Goal: Task Accomplishment & Management: Complete application form

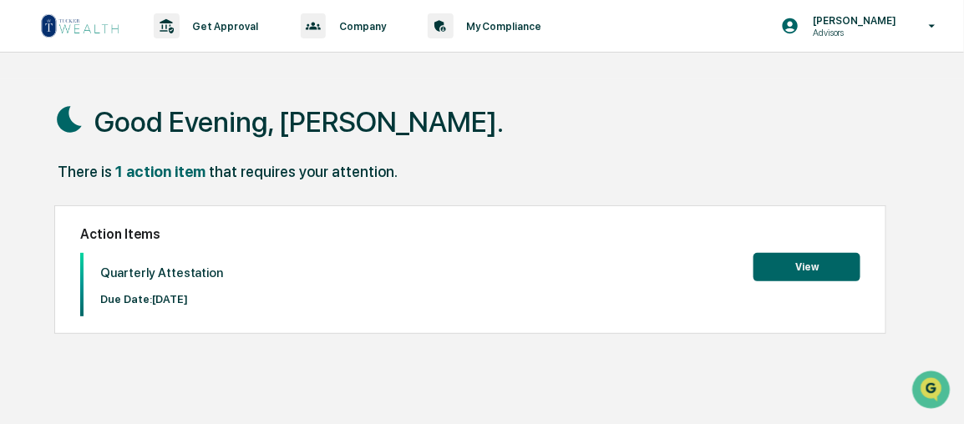
click at [794, 269] on button "View" at bounding box center [806, 267] width 107 height 28
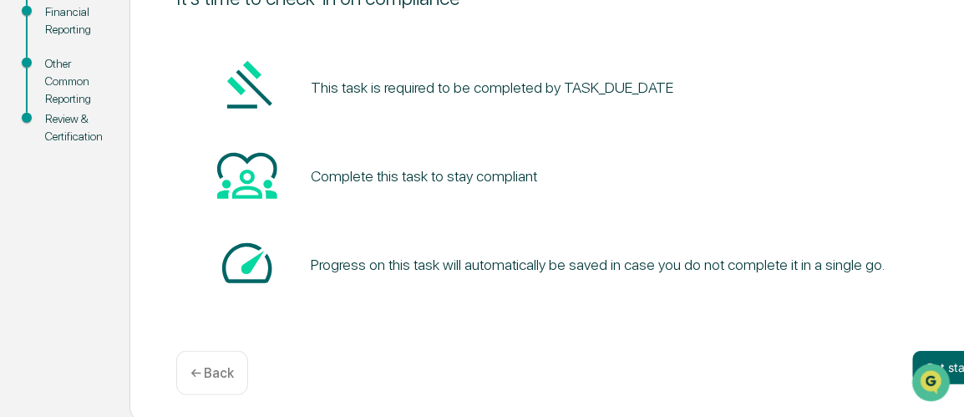
scroll to position [256, 0]
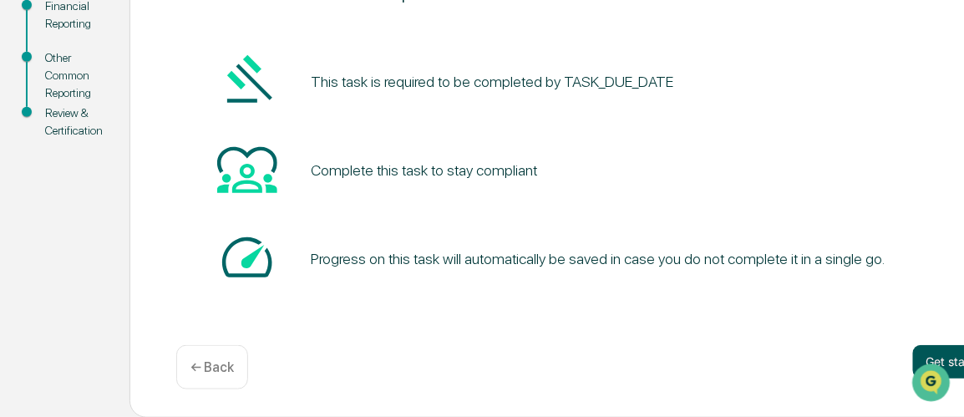
click at [949, 355] on button "Get started" at bounding box center [957, 361] width 89 height 33
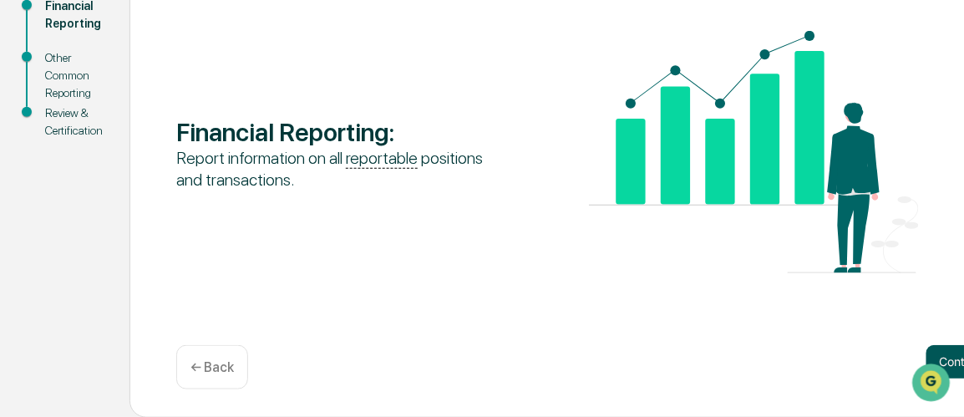
click at [951, 358] on button "Continue" at bounding box center [963, 361] width 75 height 33
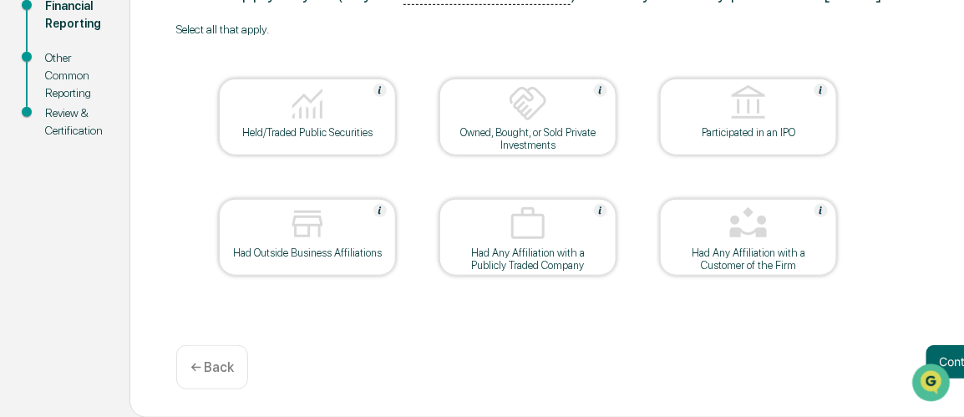
click at [947, 361] on div at bounding box center [932, 382] width 45 height 42
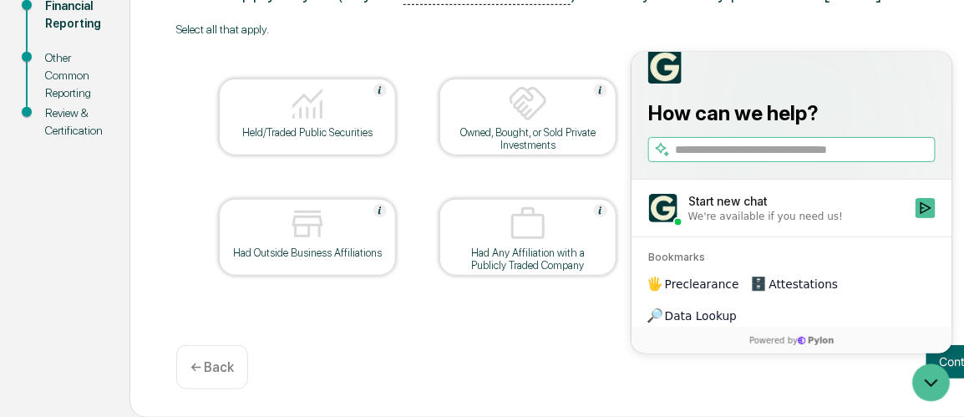
click at [567, 361] on div "Continue ← Back" at bounding box center [588, 367] width 825 height 44
click at [576, 360] on div "Continue ← Back" at bounding box center [588, 367] width 825 height 44
click at [955, 361] on button "Continue" at bounding box center [963, 361] width 75 height 33
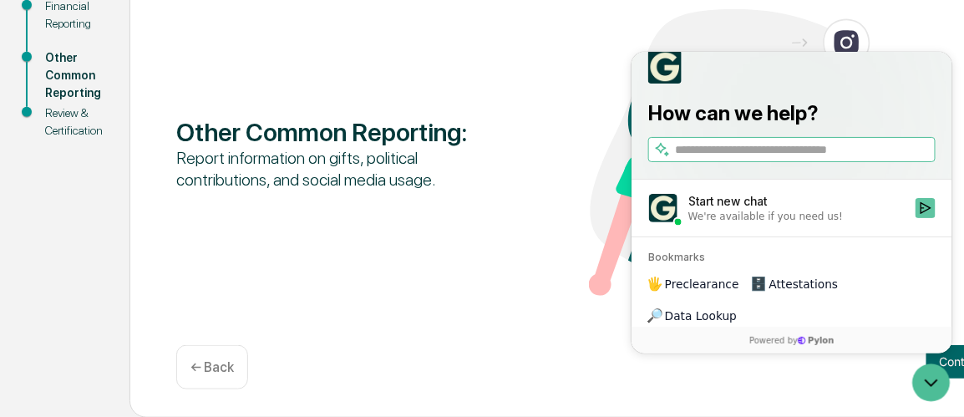
click at [925, 214] on icon "Start new chat" at bounding box center [924, 206] width 13 height 13
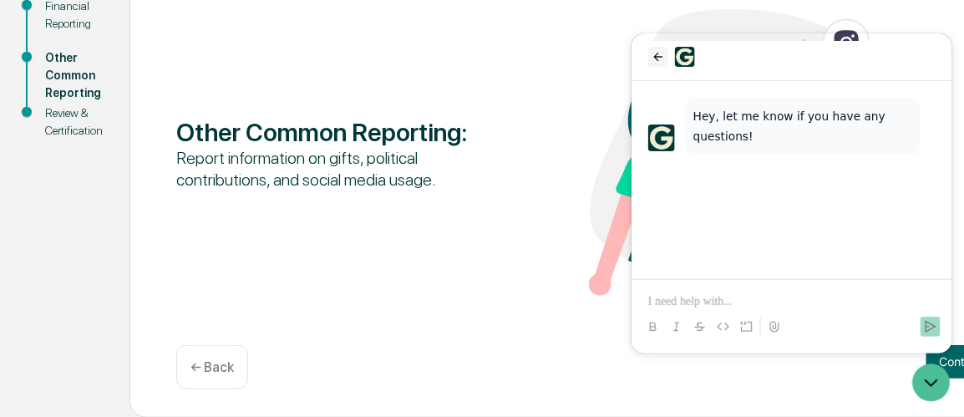
click at [654, 63] on icon "back" at bounding box center [657, 55] width 13 height 13
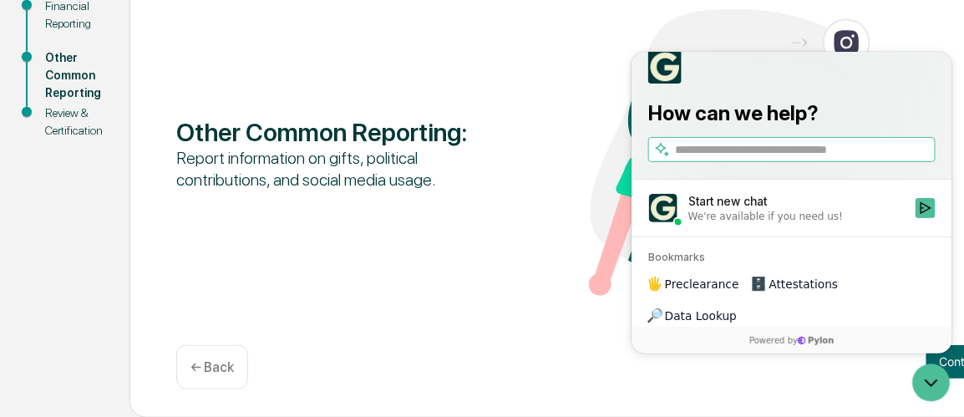
click at [581, 301] on div "Other Common Reporting : Report information on gifts, political contributions, …" at bounding box center [588, 180] width 919 height 474
click at [580, 302] on div "Other Common Reporting : Report information on gifts, political contributions, …" at bounding box center [588, 180] width 919 height 474
click at [548, 313] on div "Other Common Reporting : Report information on gifts, political contributions, …" at bounding box center [588, 180] width 919 height 474
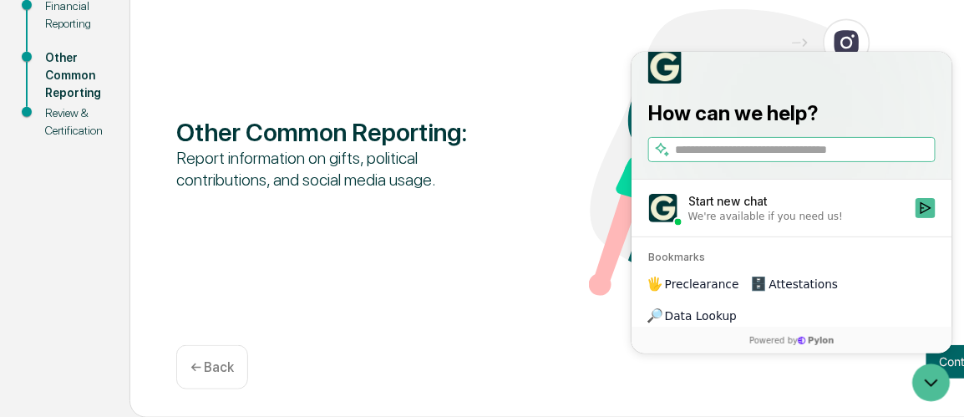
click at [548, 313] on div "Other Common Reporting : Report information on gifts, political contributions, …" at bounding box center [588, 180] width 919 height 474
click at [927, 213] on icon "Start new chat" at bounding box center [925, 207] width 11 height 12
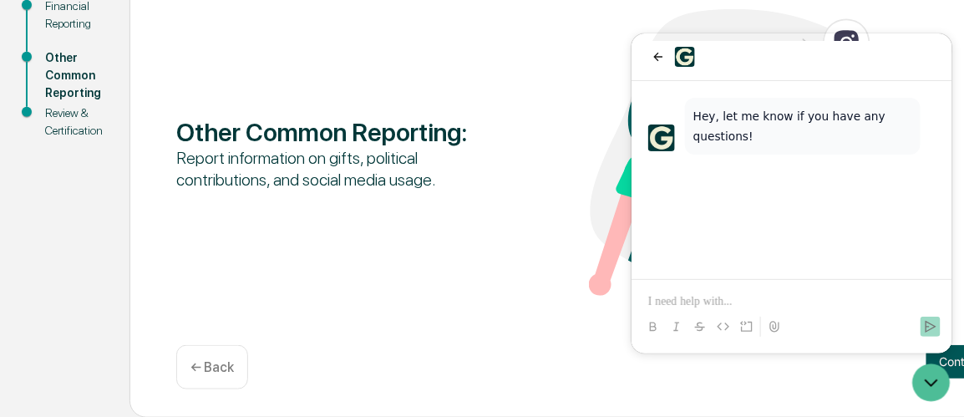
click at [953, 361] on button "Continue" at bounding box center [963, 361] width 75 height 33
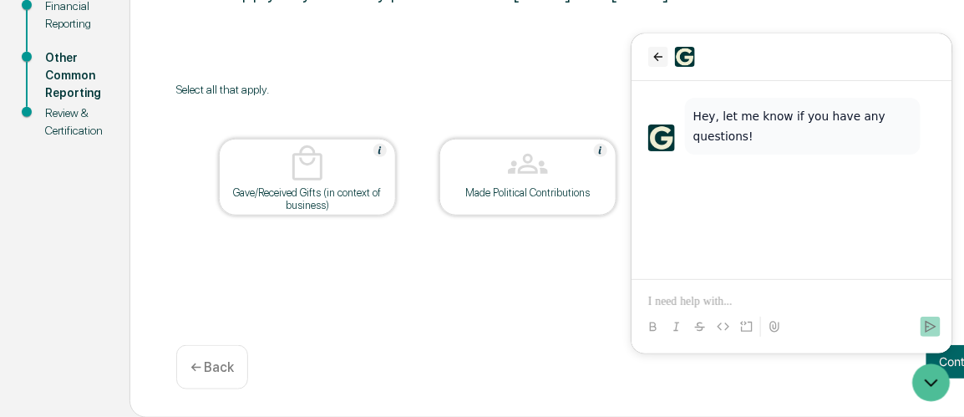
click at [659, 63] on icon "back" at bounding box center [657, 55] width 13 height 13
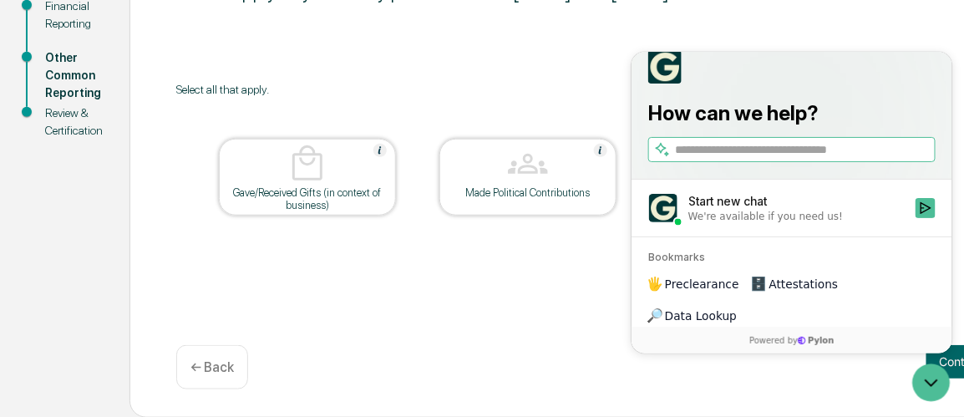
drag, startPoint x: 727, startPoint y: 101, endPoint x: 970, endPoint y: 97, distance: 242.3
click at [951, 97] on html "How can we help? Start new chat We're available if you need us! Bookmarks 🖐️ Pr…" at bounding box center [791, 202] width 321 height 302
drag, startPoint x: 706, startPoint y: 223, endPoint x: 872, endPoint y: 191, distance: 169.2
click at [872, 191] on div "How can we help? Start new chat We're available if you need us! Bookmarks 🖐️ Pr…" at bounding box center [791, 186] width 321 height 307
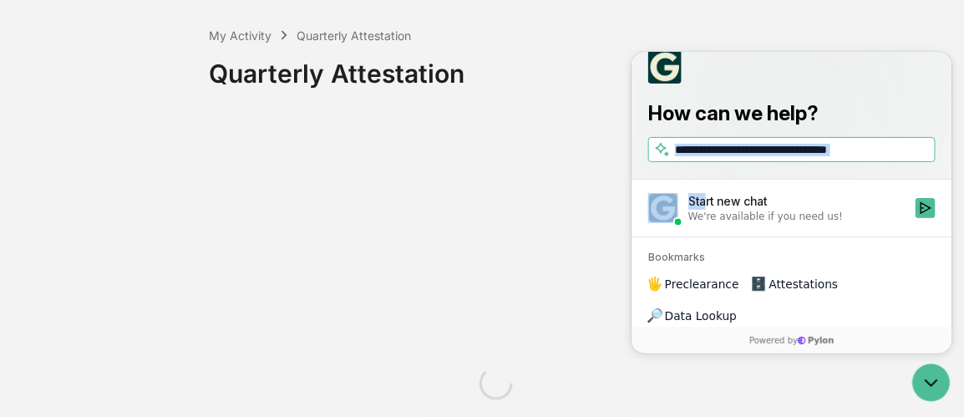
scroll to position [0, 0]
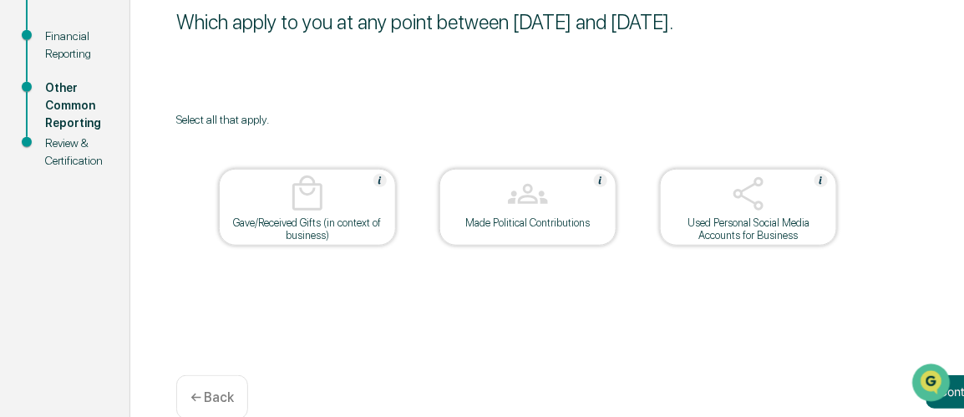
scroll to position [256, 0]
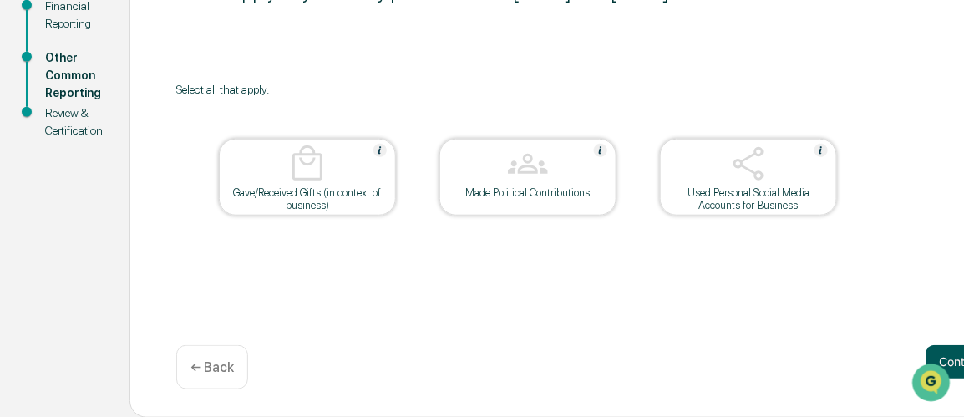
click at [956, 357] on button "Continue" at bounding box center [963, 361] width 75 height 33
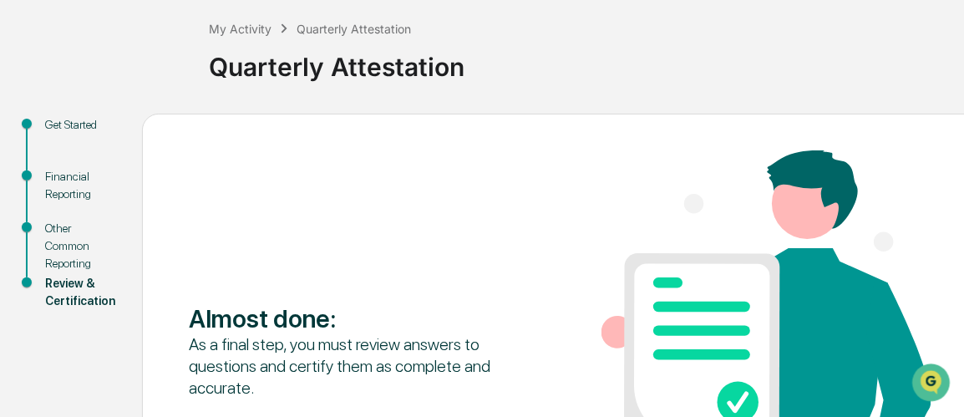
scroll to position [307, 0]
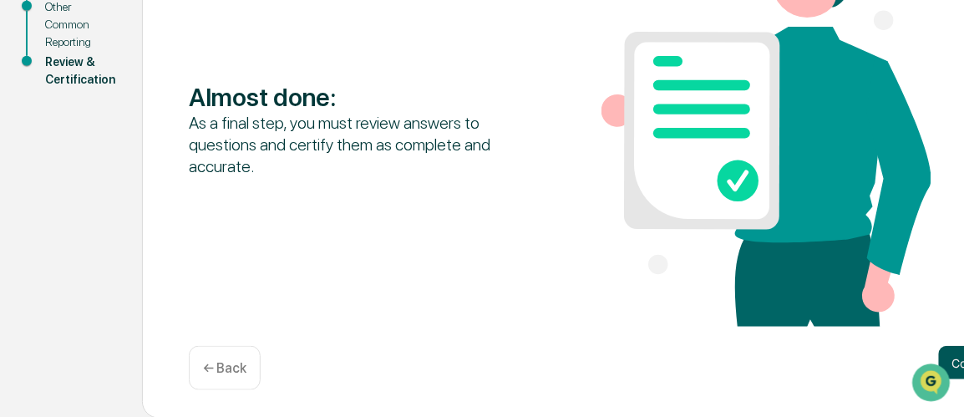
click at [956, 357] on button "Continue" at bounding box center [976, 362] width 75 height 33
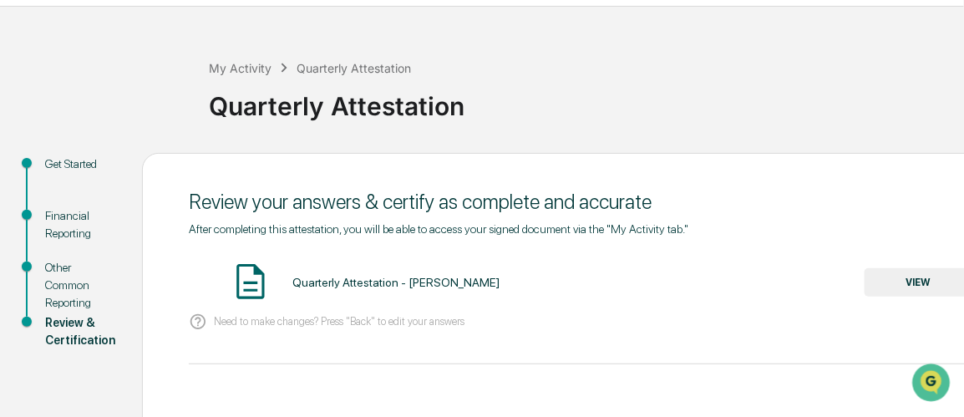
scroll to position [151, 0]
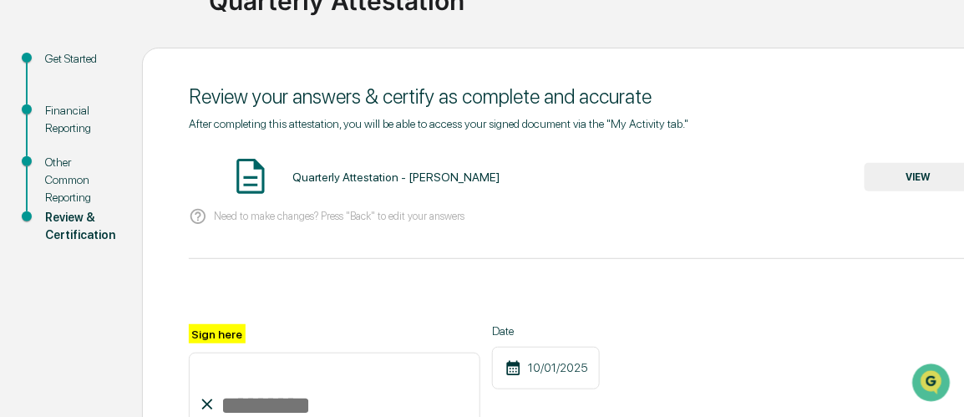
click at [892, 180] on button "VIEW" at bounding box center [918, 177] width 109 height 28
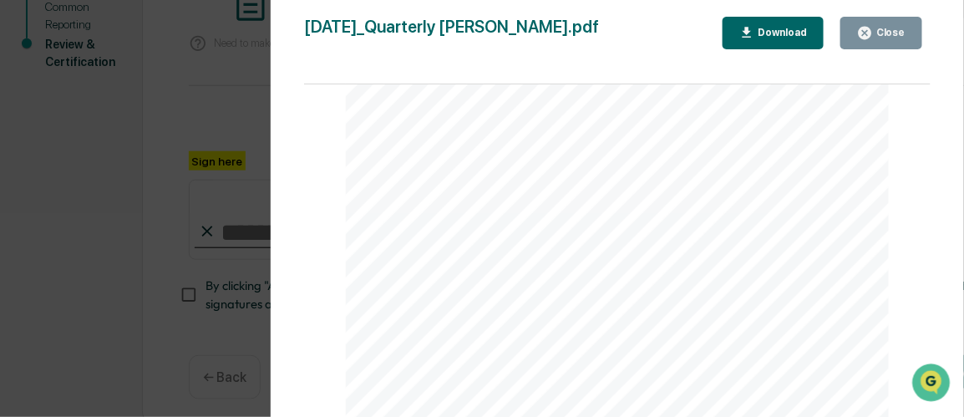
scroll to position [340, 0]
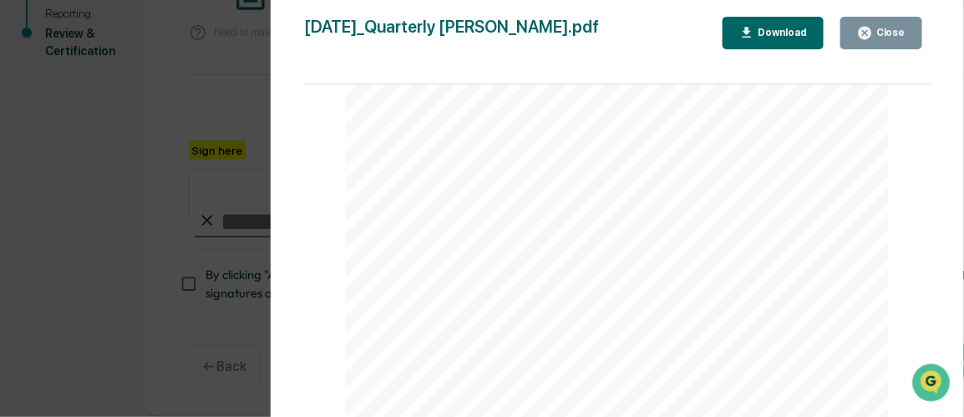
click at [871, 31] on icon "button" at bounding box center [865, 33] width 13 height 13
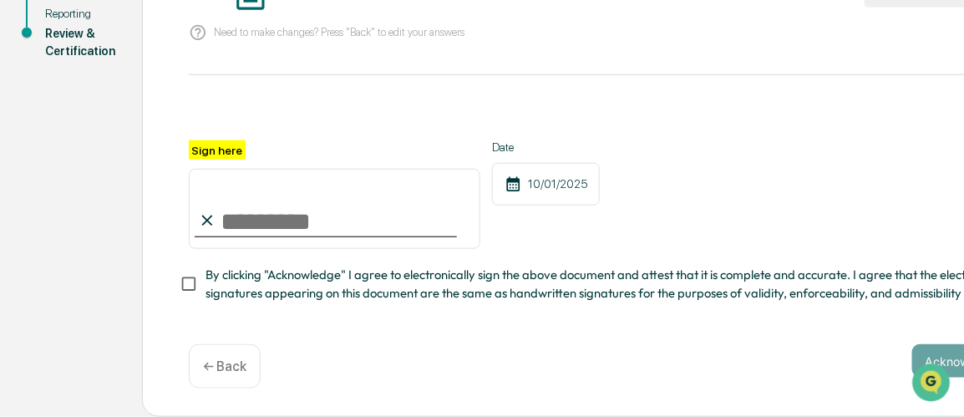
scroll to position [315, 0]
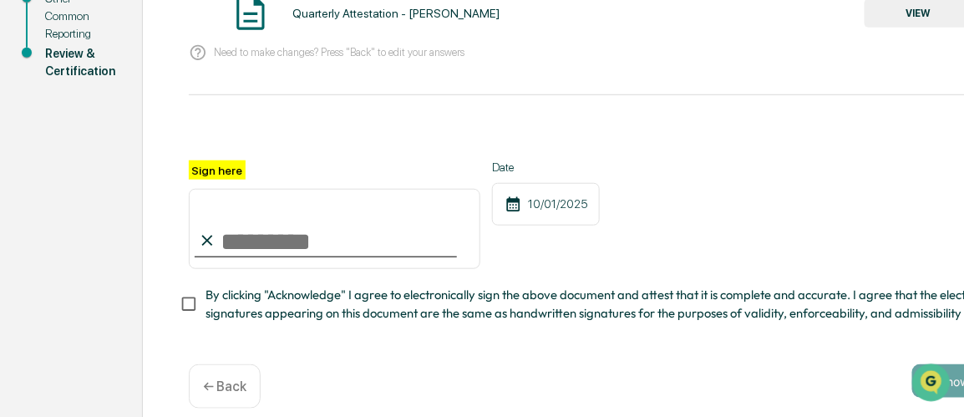
click at [214, 247] on input "Sign here" at bounding box center [335, 229] width 292 height 80
type input "*"
type input "**********"
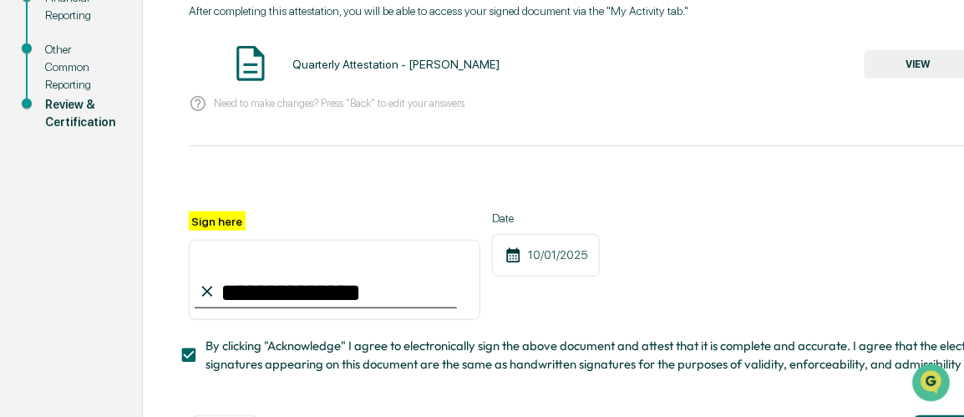
scroll to position [340, 0]
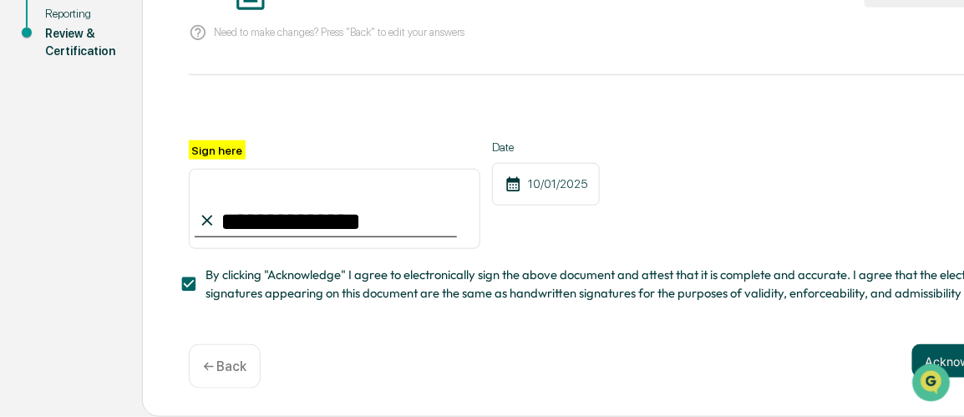
click at [957, 357] on button "Acknowledge" at bounding box center [963, 360] width 102 height 33
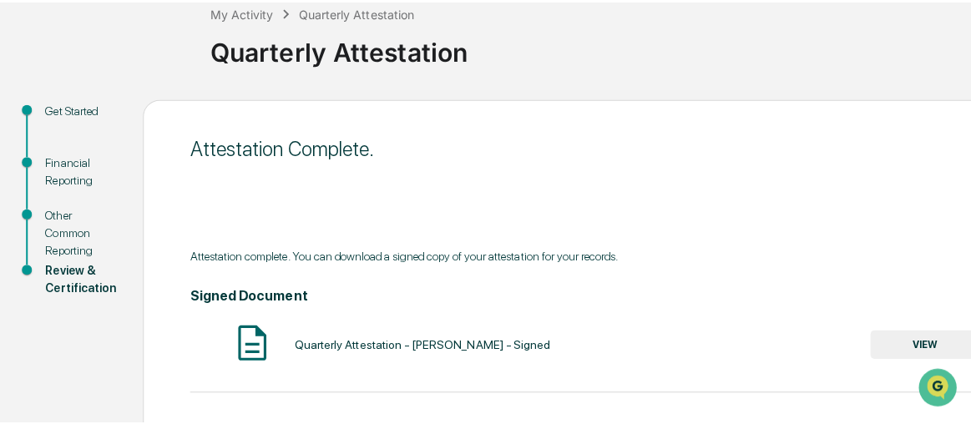
scroll to position [0, 0]
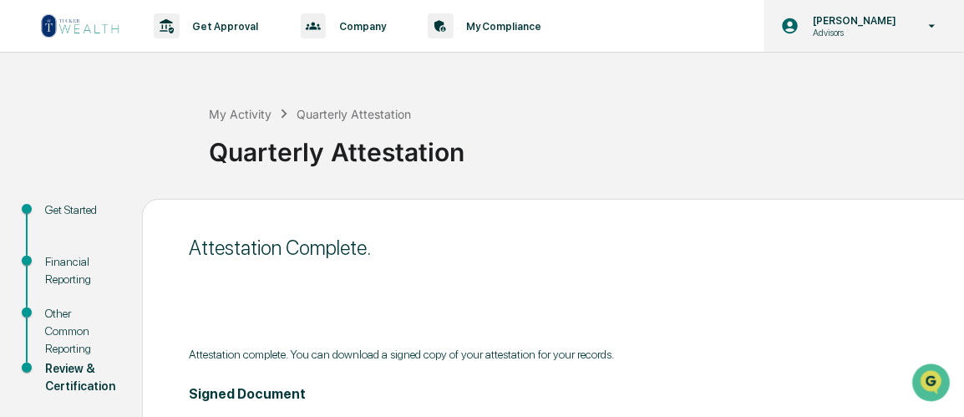
click at [931, 23] on icon at bounding box center [932, 26] width 29 height 16
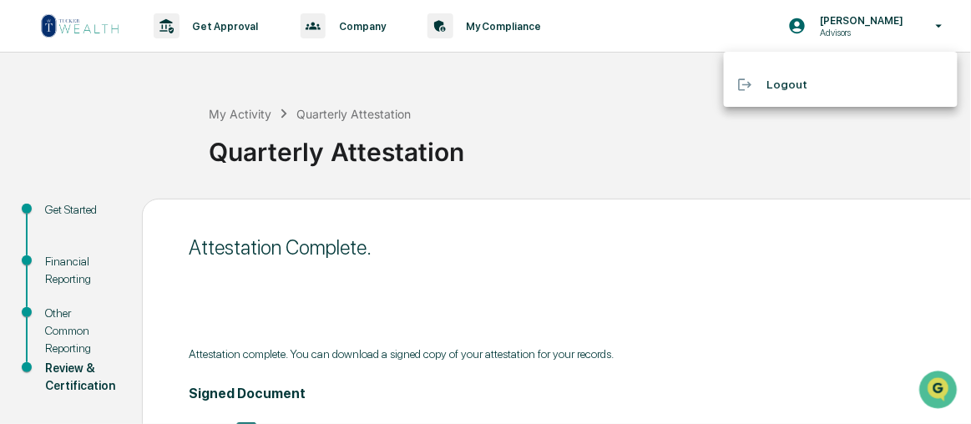
click at [768, 83] on li "Logout" at bounding box center [841, 84] width 234 height 31
